Goal: Task Accomplishment & Management: Complete application form

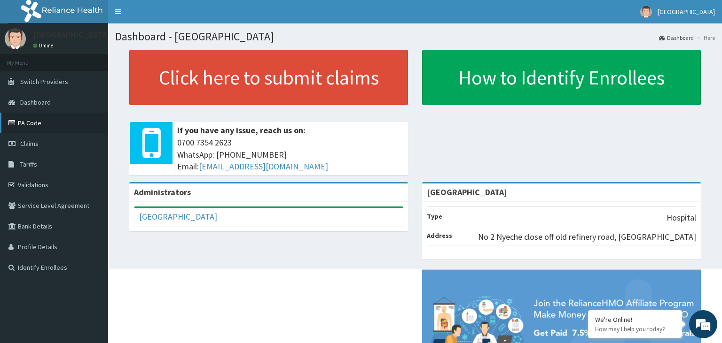
click at [35, 121] on link "PA Code" at bounding box center [54, 123] width 108 height 21
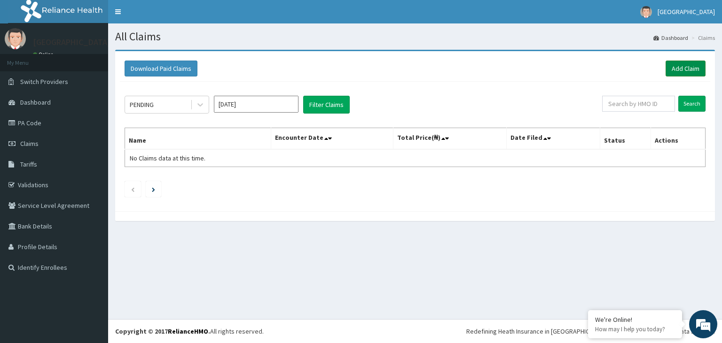
click at [687, 69] on link "Add Claim" at bounding box center [685, 69] width 40 height 16
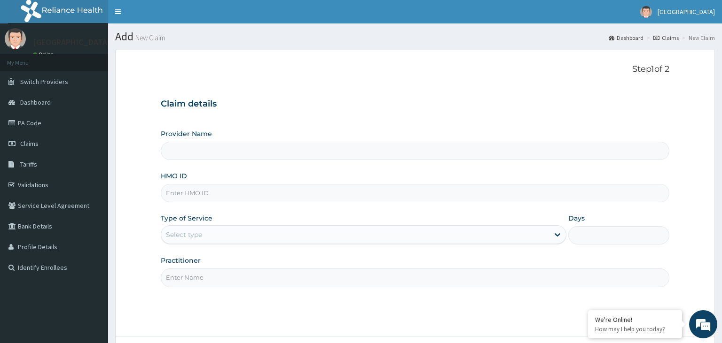
type input "[GEOGRAPHIC_DATA]"
click at [213, 194] on input "HMO ID" at bounding box center [415, 193] width 509 height 18
type input "LPY/10020/A"
click at [530, 221] on div "Type of Service Select type" at bounding box center [363, 229] width 405 height 31
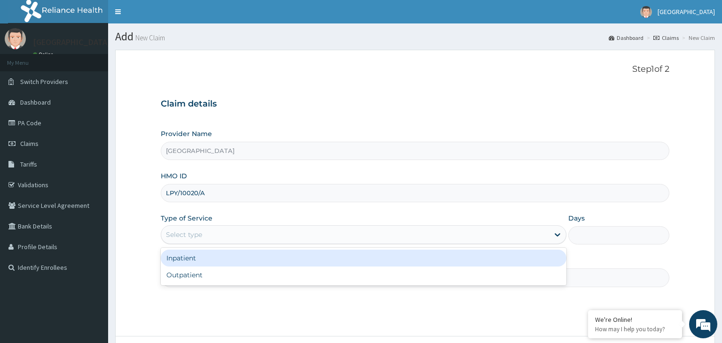
click at [370, 276] on div "Outpatient" at bounding box center [363, 275] width 405 height 17
type input "1"
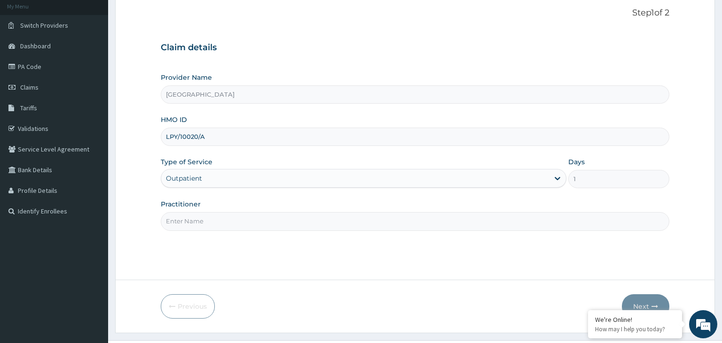
scroll to position [65, 0]
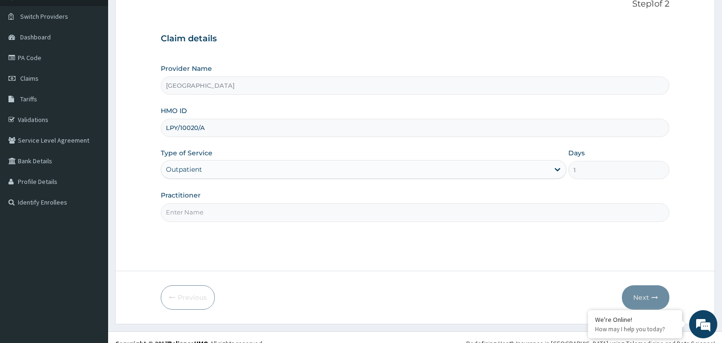
click at [343, 217] on input "Practitioner" at bounding box center [415, 212] width 509 height 18
type input "DR EDE"
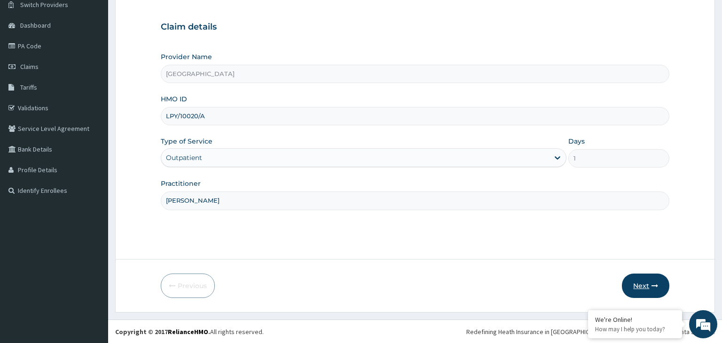
click at [649, 287] on button "Next" at bounding box center [644, 286] width 47 height 24
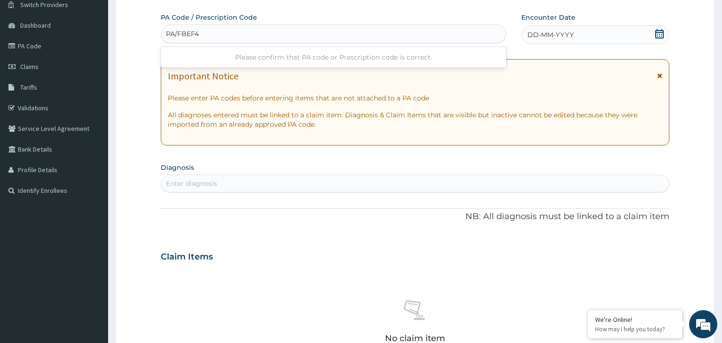
type input "PA/FBEF47"
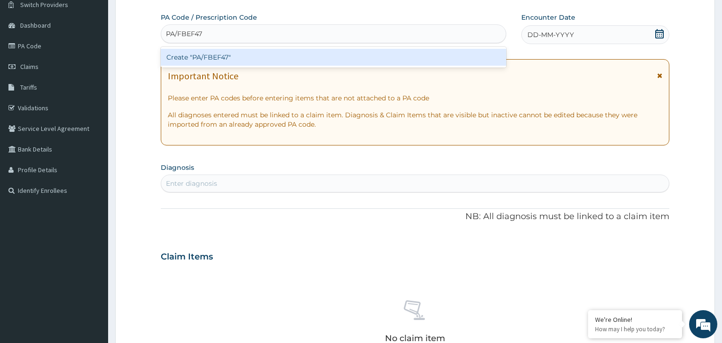
click at [476, 57] on div "Create "PA/FBEF47"" at bounding box center [334, 57] width 346 height 17
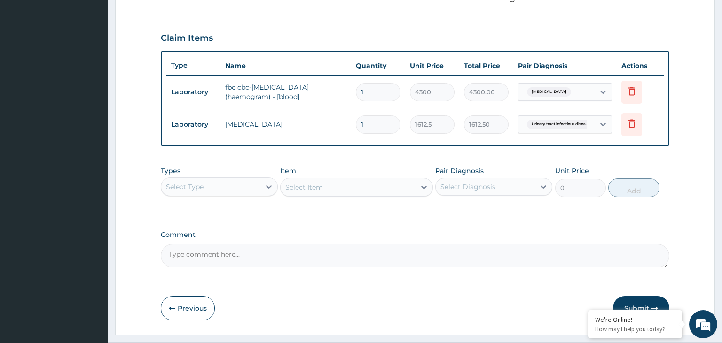
scroll to position [320, 0]
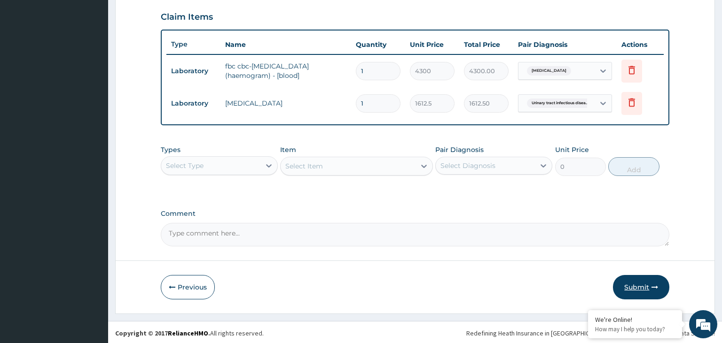
click at [640, 283] on button "Submit" at bounding box center [641, 287] width 56 height 24
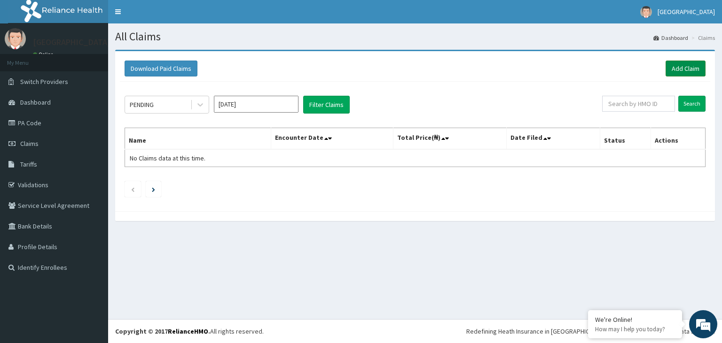
click at [678, 66] on link "Add Claim" at bounding box center [685, 69] width 40 height 16
click at [29, 124] on link "PA Code" at bounding box center [54, 123] width 108 height 21
